Goal: Check status: Check status

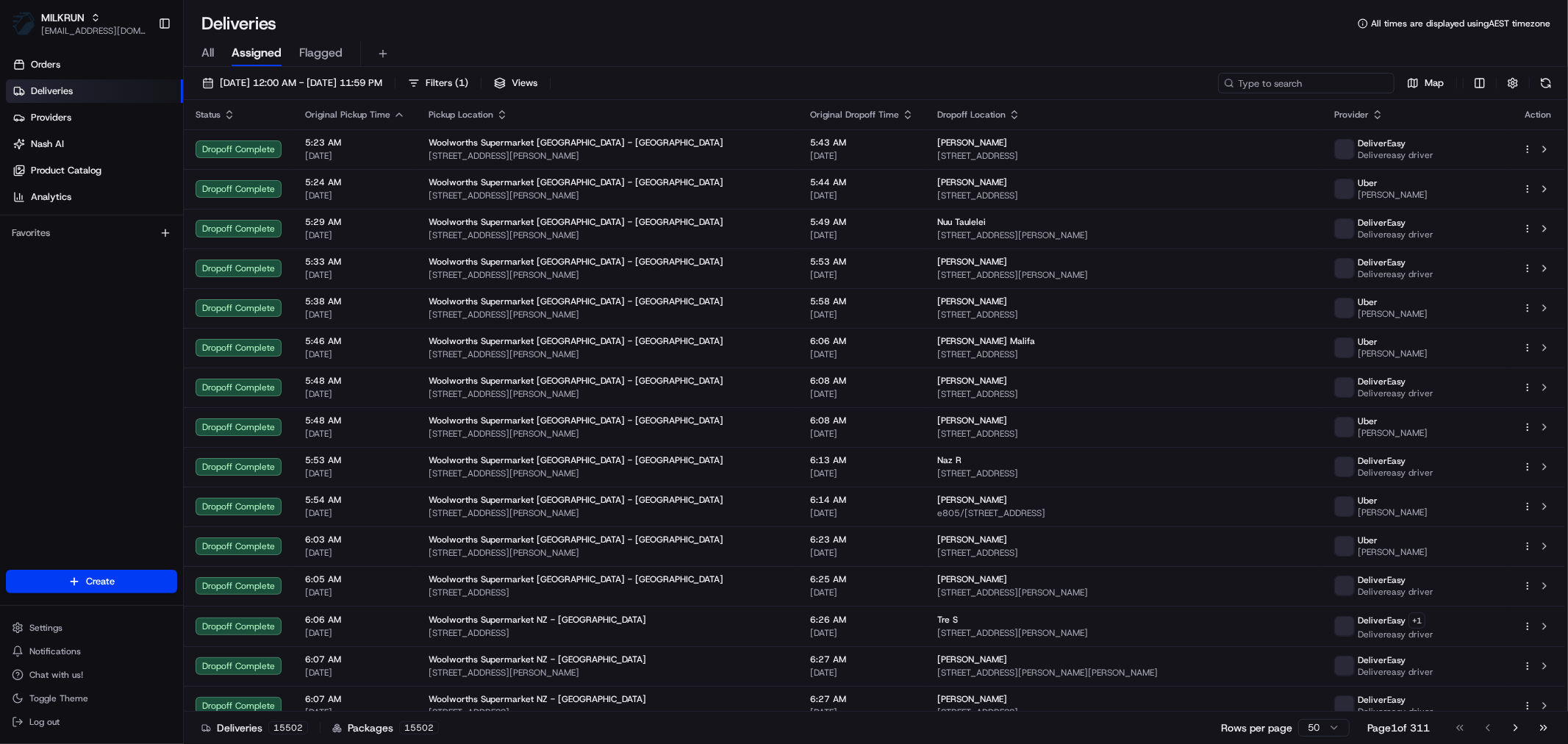
click at [1314, 78] on input at bounding box center [1307, 83] width 176 height 20
paste input "Paul Cee"
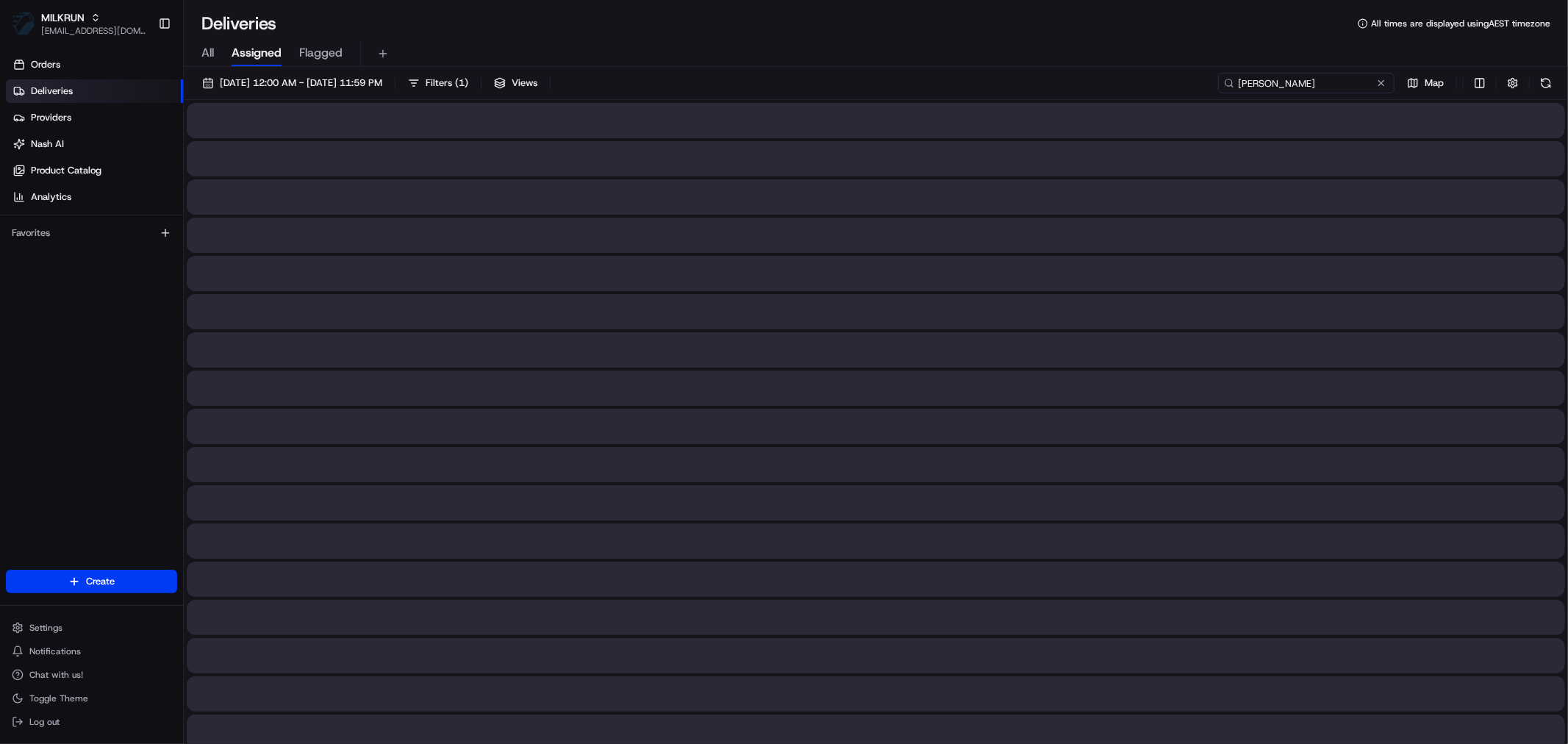
type input "Paul Cee"
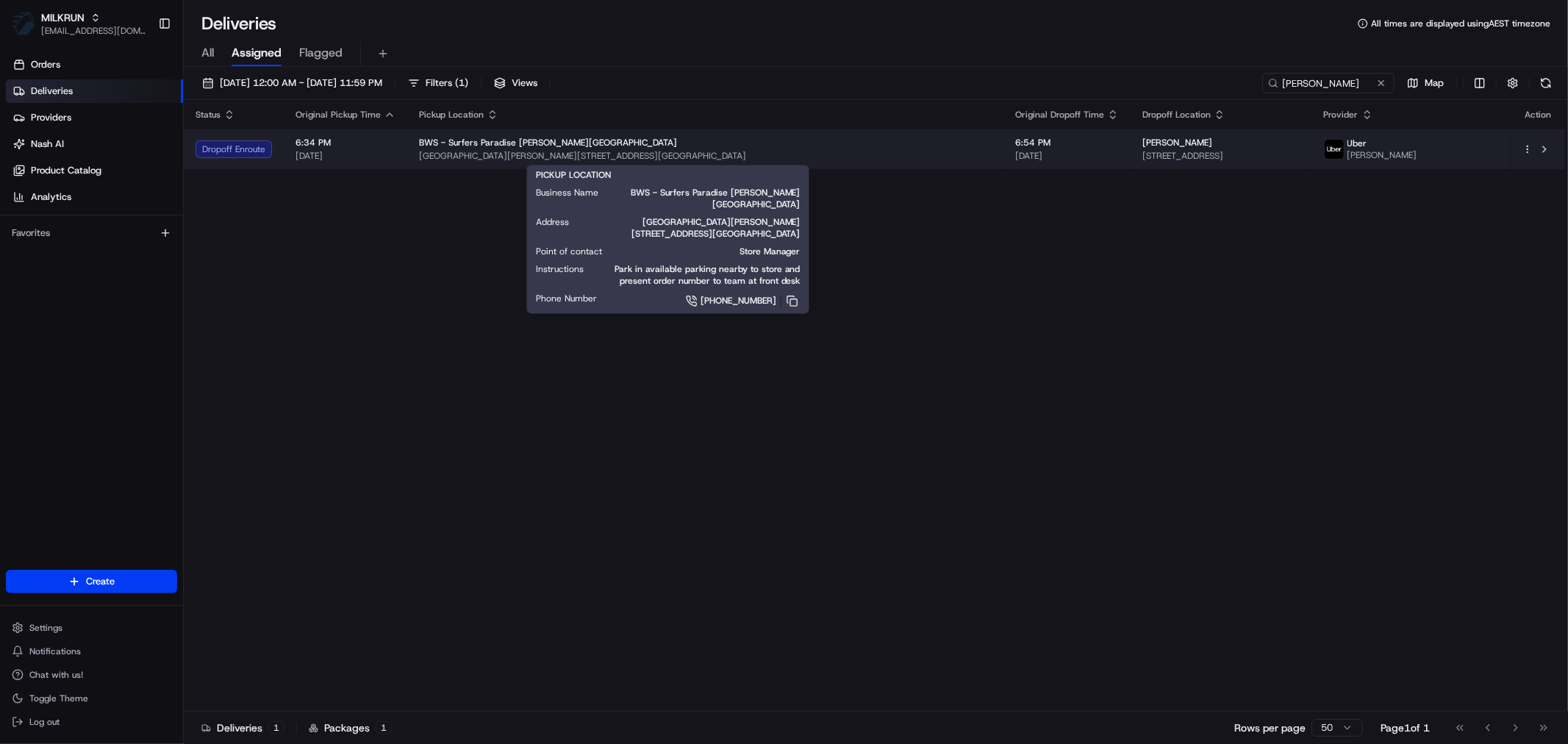
click at [735, 144] on div "BWS - Surfers Paradise Hanlan St BWS" at bounding box center [705, 143] width 572 height 12
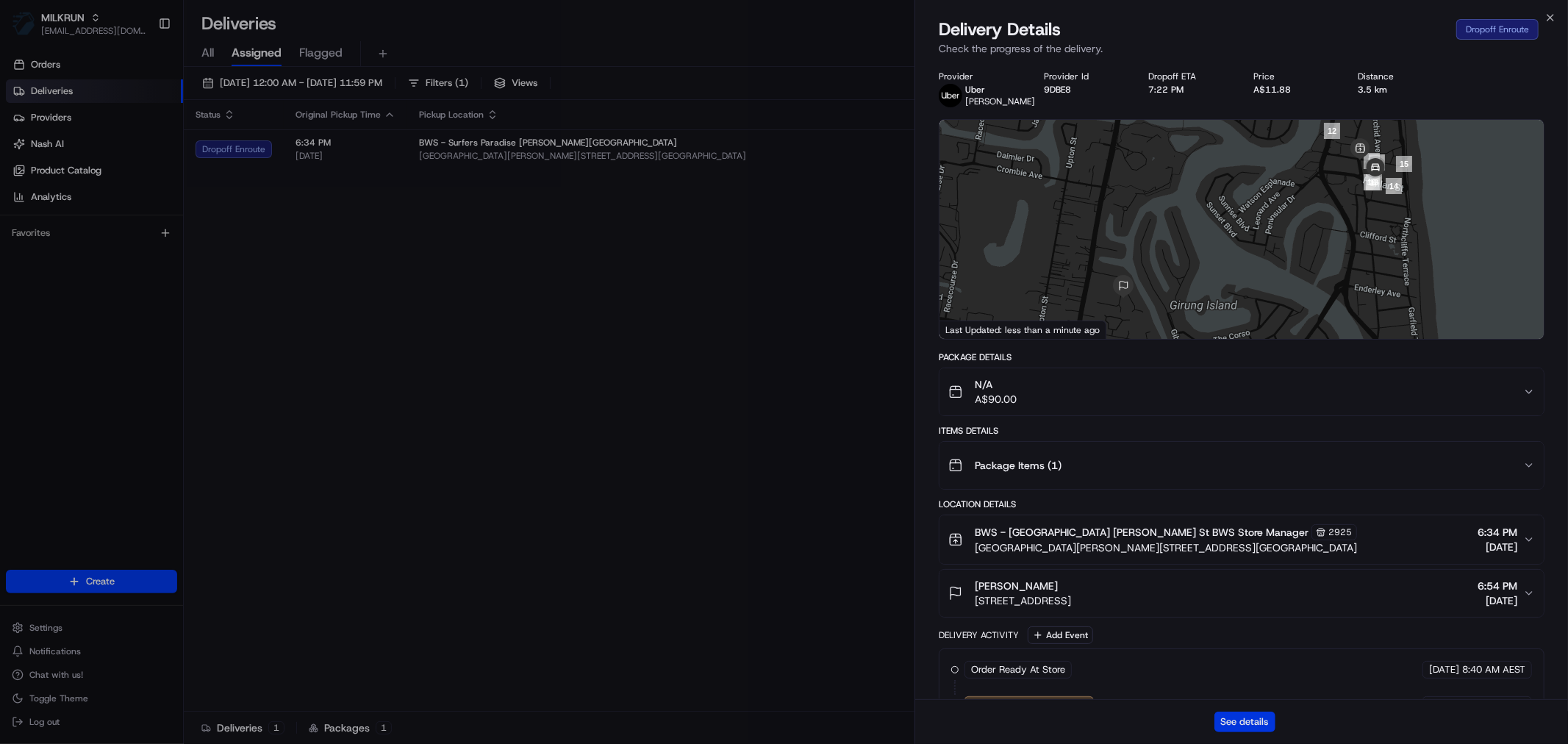
click at [1225, 718] on button "See details" at bounding box center [1245, 721] width 61 height 20
